Goal: Information Seeking & Learning: Understand process/instructions

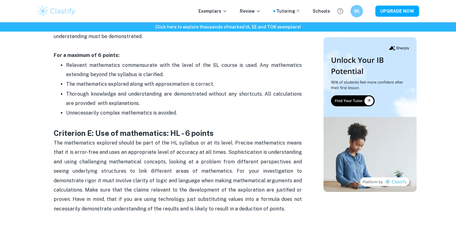
scroll to position [1091, 0]
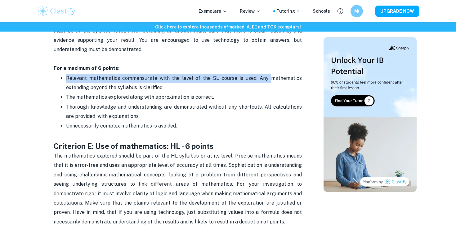
drag, startPoint x: 66, startPoint y: 71, endPoint x: 273, endPoint y: 68, distance: 207.0
click at [273, 75] on span "Relevant mathematics commensurate with the level of the SL course is used. Any …" at bounding box center [184, 82] width 237 height 15
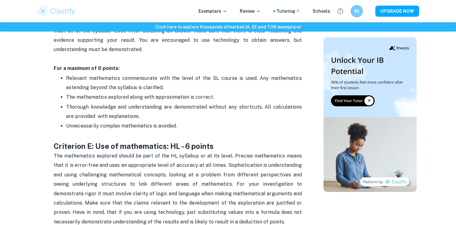
click at [211, 121] on p "Unnecessarily complex mathematics is avoided." at bounding box center [184, 125] width 236 height 9
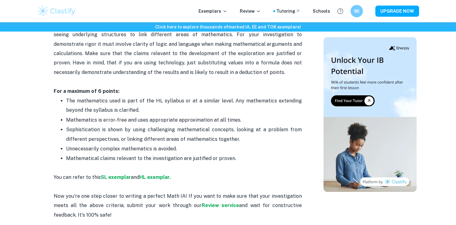
scroll to position [1241, 0]
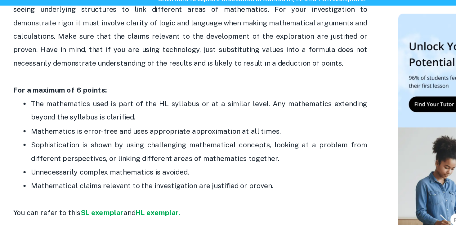
drag, startPoint x: 126, startPoint y: 93, endPoint x: 271, endPoint y: 103, distance: 145.6
click at [271, 103] on p "The mathematics used is part of the HL syllabus or at a similar level. Any math…" at bounding box center [184, 105] width 236 height 19
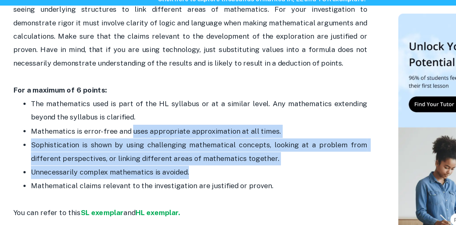
drag, startPoint x: 137, startPoint y: 112, endPoint x: 261, endPoint y: 143, distance: 127.8
click at [261, 143] on ul "The mathematics used is part of the HL syllabus or at a similar level. Any math…" at bounding box center [178, 130] width 248 height 68
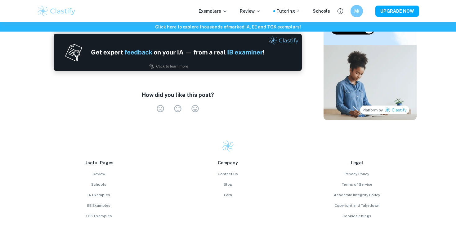
scroll to position [1504, 0]
